Goal: Task Accomplishment & Management: Use online tool/utility

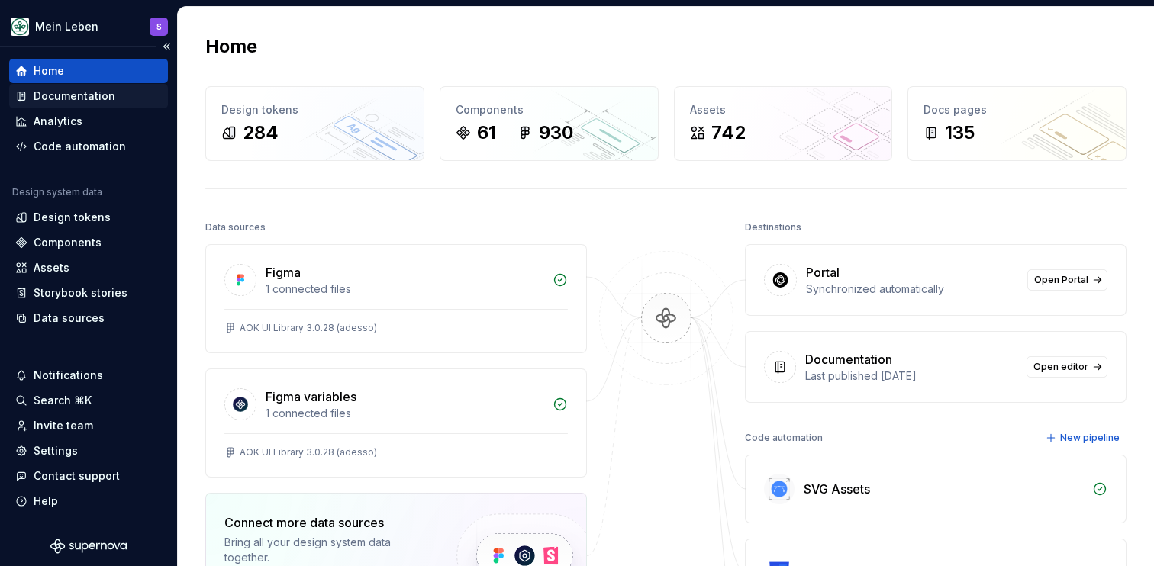
click at [95, 92] on div "Documentation" at bounding box center [75, 96] width 82 height 15
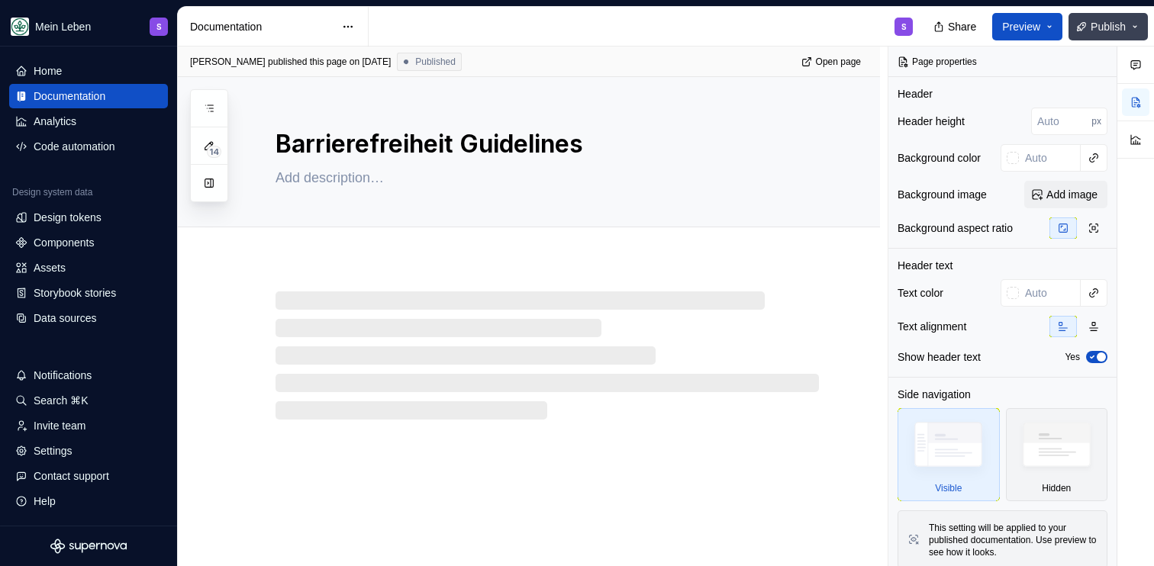
click at [1127, 26] on button "Publish" at bounding box center [1107, 26] width 79 height 27
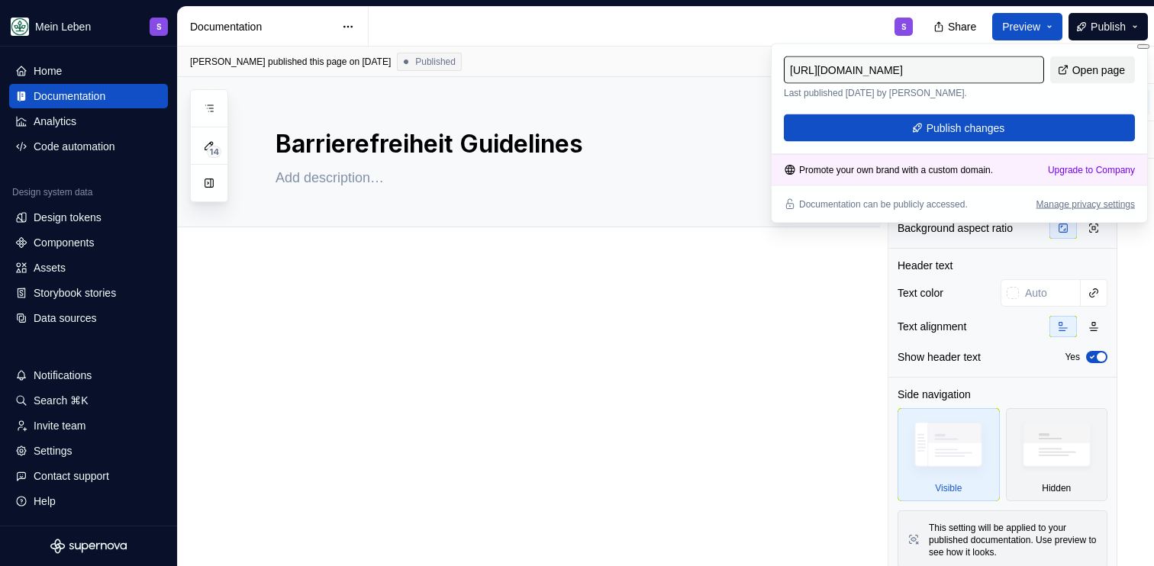
click at [1086, 74] on span "Open page" at bounding box center [1098, 70] width 53 height 15
type textarea "*"
click at [44, 449] on div "Settings" at bounding box center [53, 450] width 39 height 15
